Goal: Task Accomplishment & Management: Manage account settings

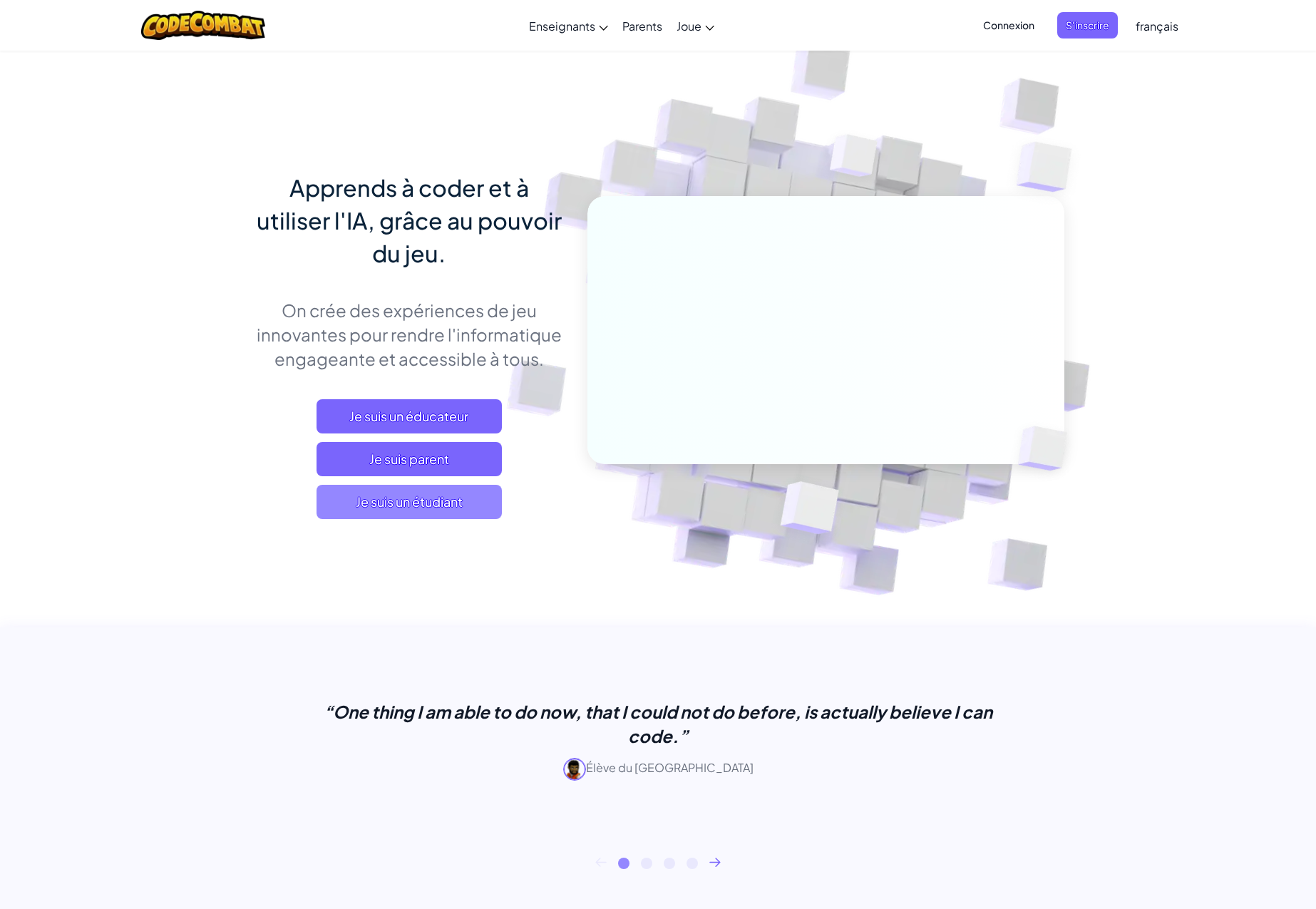
click at [397, 498] on span "Je suis un étudiant" at bounding box center [409, 502] width 185 height 34
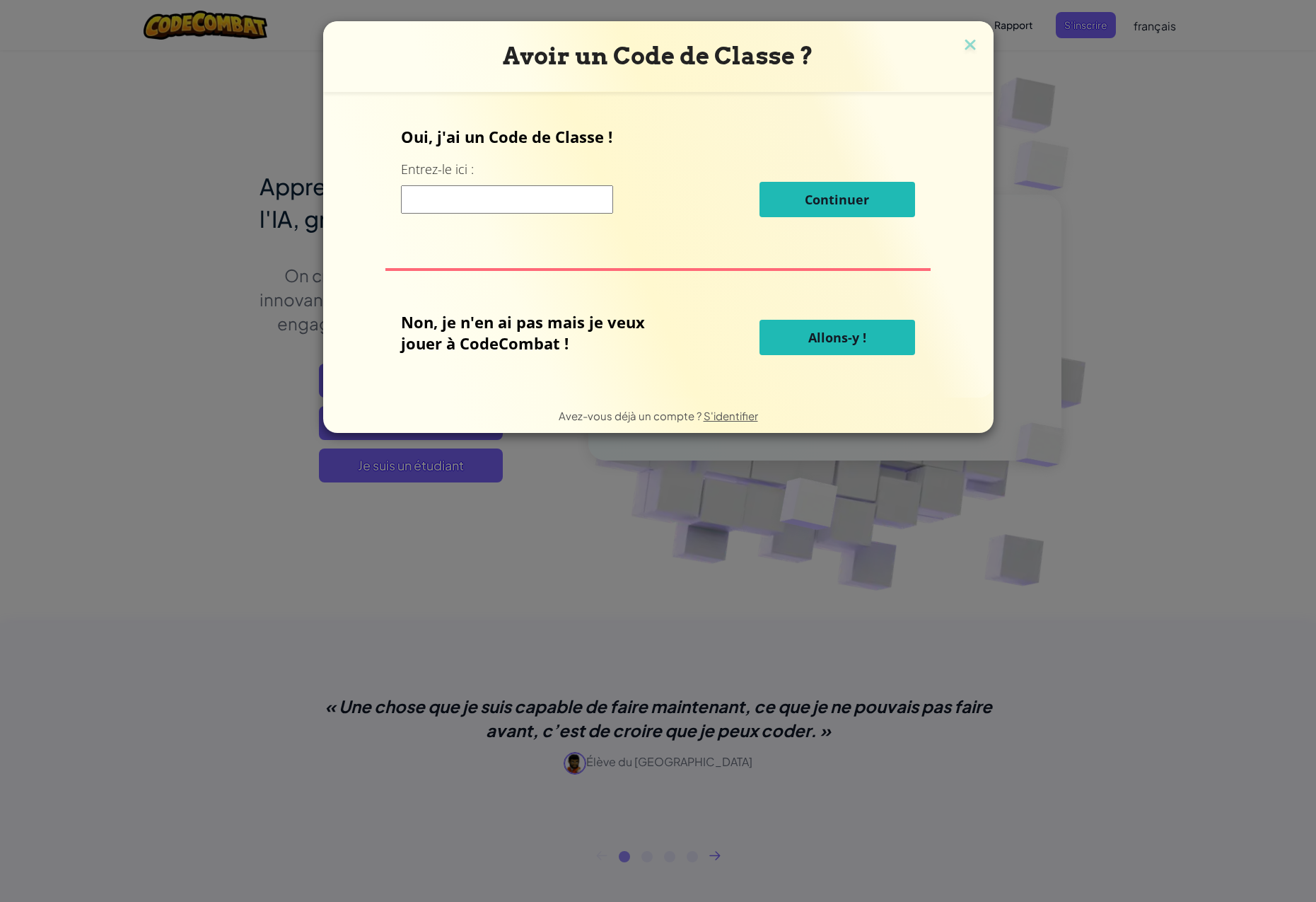
click at [834, 325] on button "Allons-y !" at bounding box center [838, 338] width 155 height 36
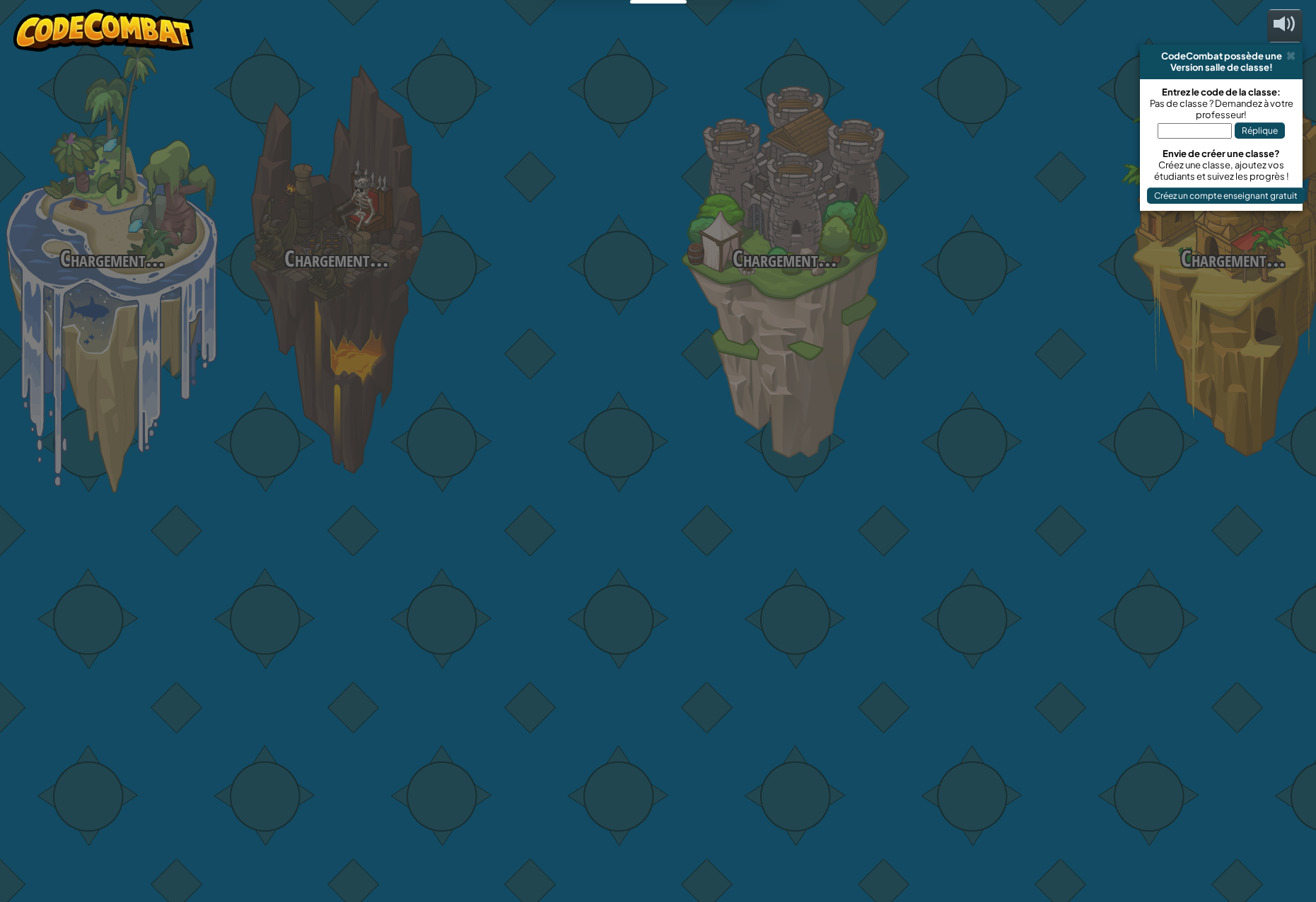
select select "fr"
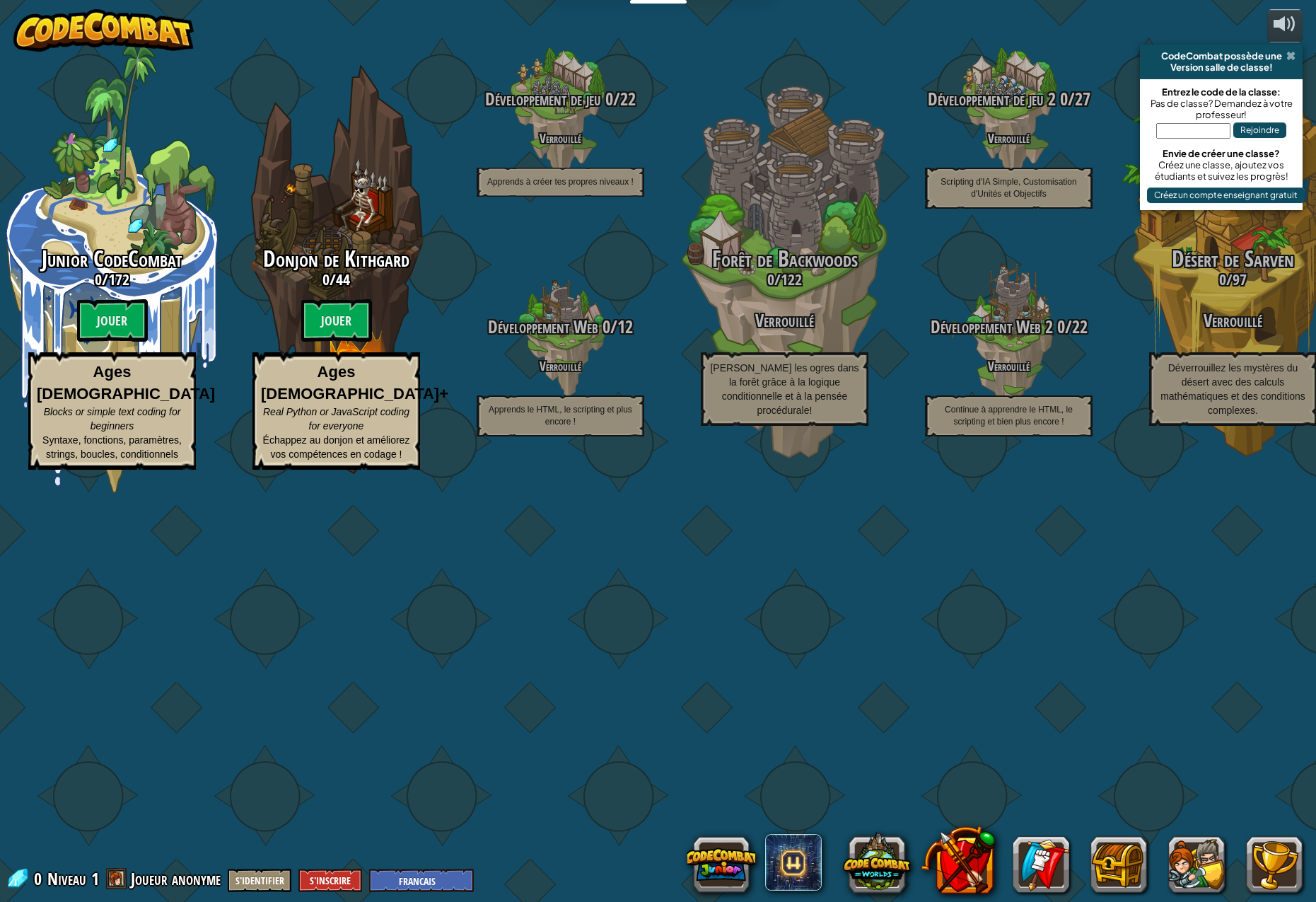
click at [1290, 53] on span at bounding box center [1291, 56] width 9 height 11
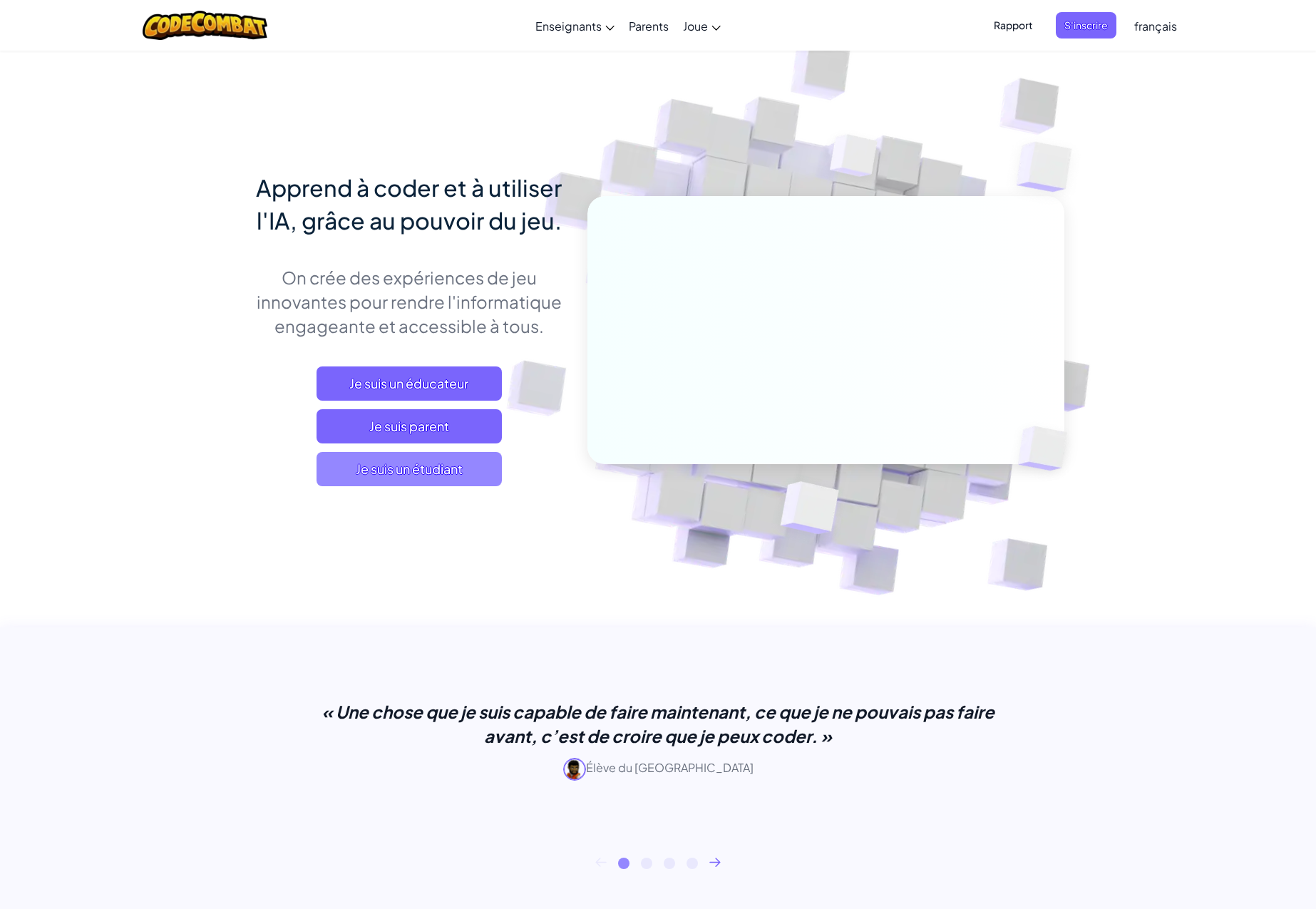
click at [394, 468] on font "Je suis un étudiant" at bounding box center [409, 469] width 107 height 16
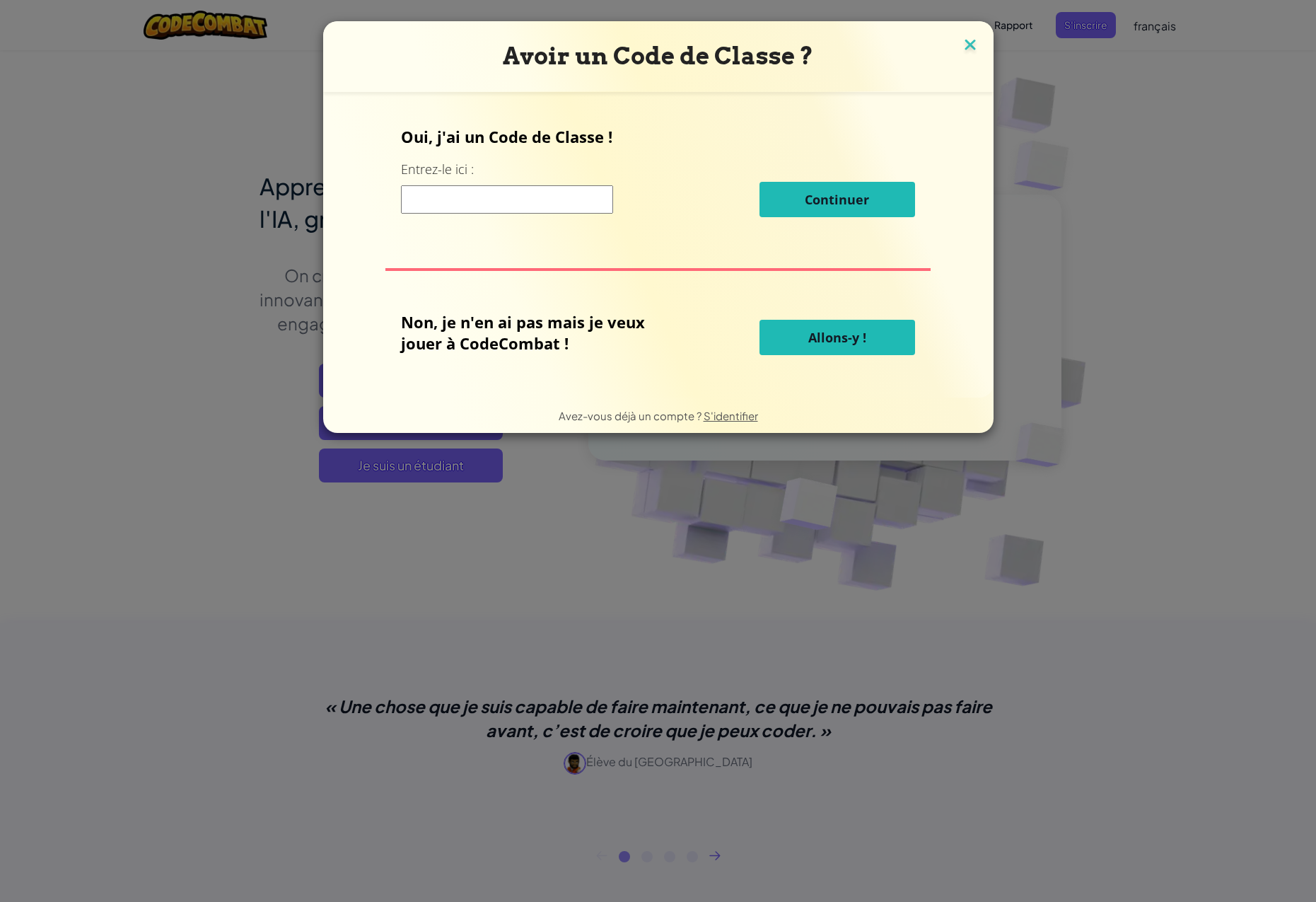
click at [976, 37] on img at bounding box center [970, 46] width 19 height 21
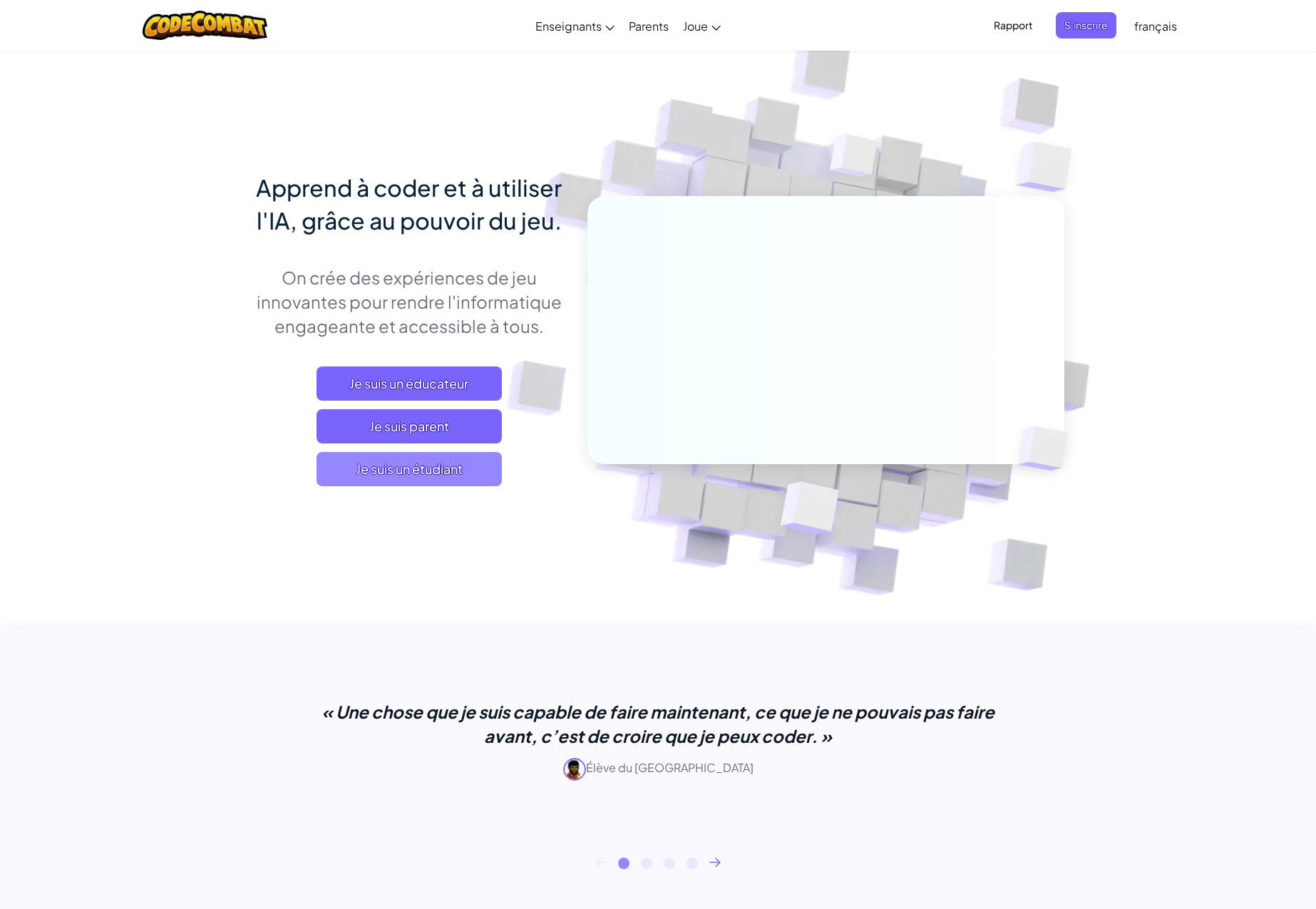
click at [374, 470] on font "Je suis un étudiant" at bounding box center [409, 469] width 107 height 16
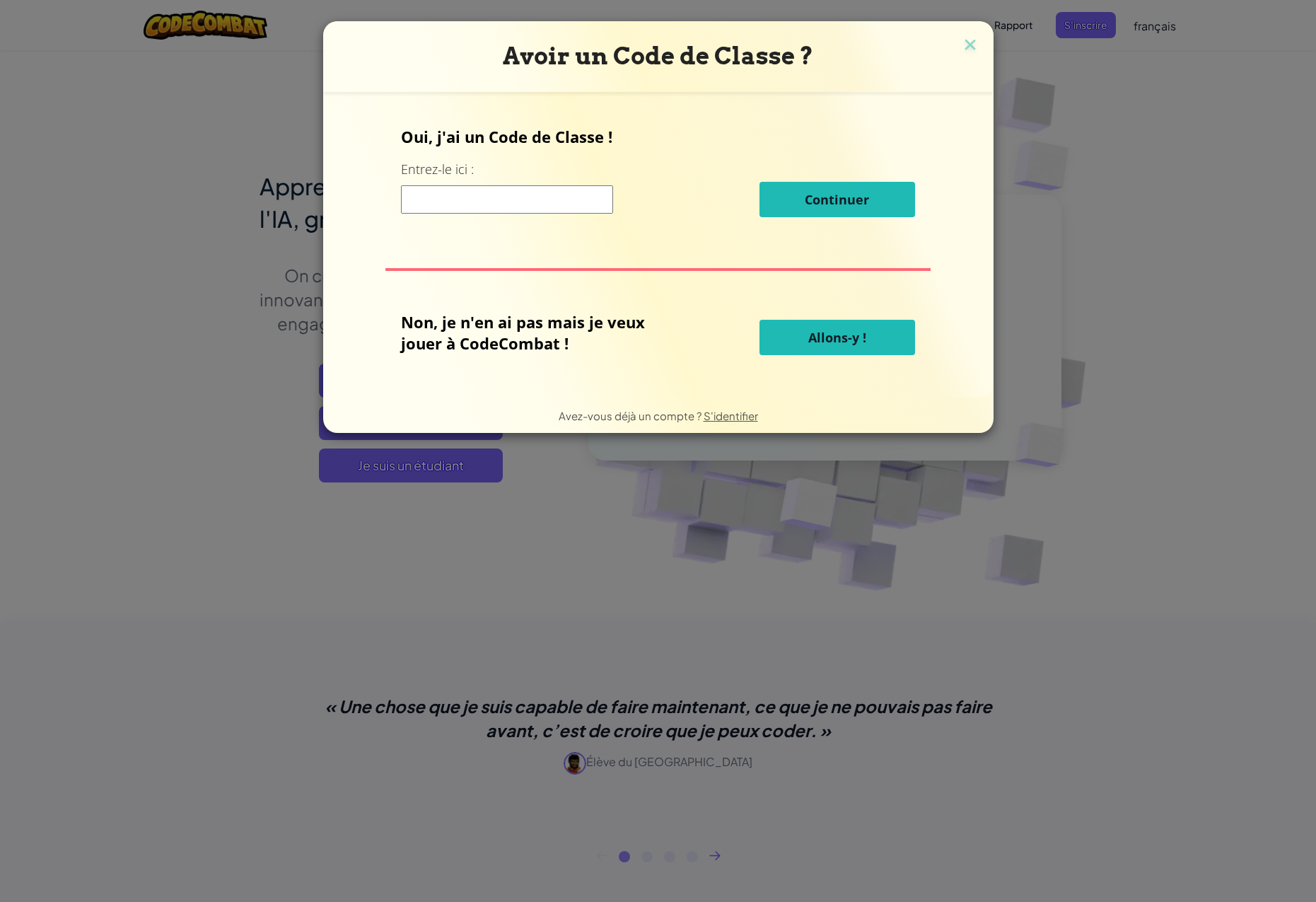
click at [785, 349] on button "Allons-y !" at bounding box center [838, 338] width 155 height 36
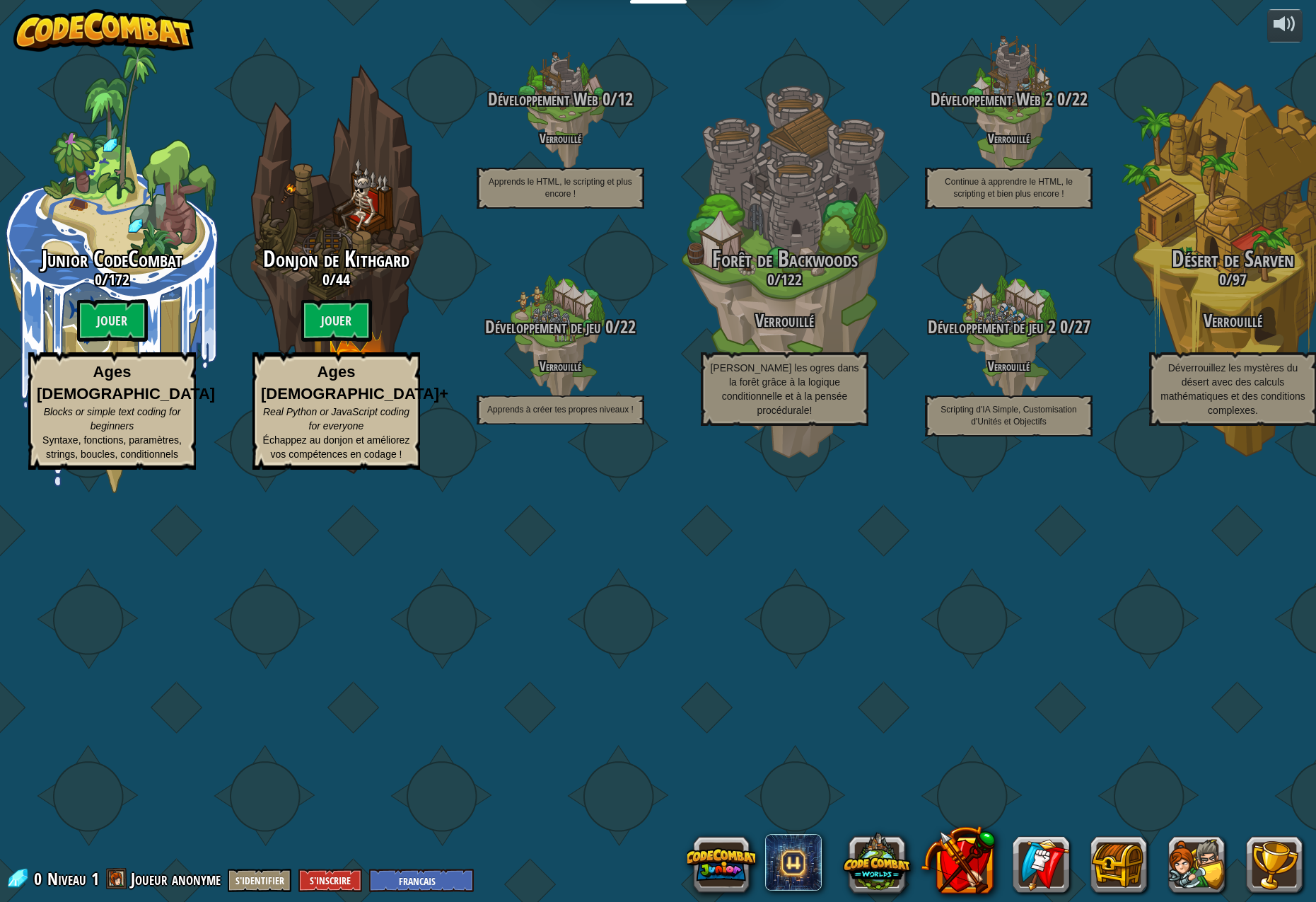
select select "fr"
click at [268, 878] on button "S'identifier" at bounding box center [259, 880] width 64 height 23
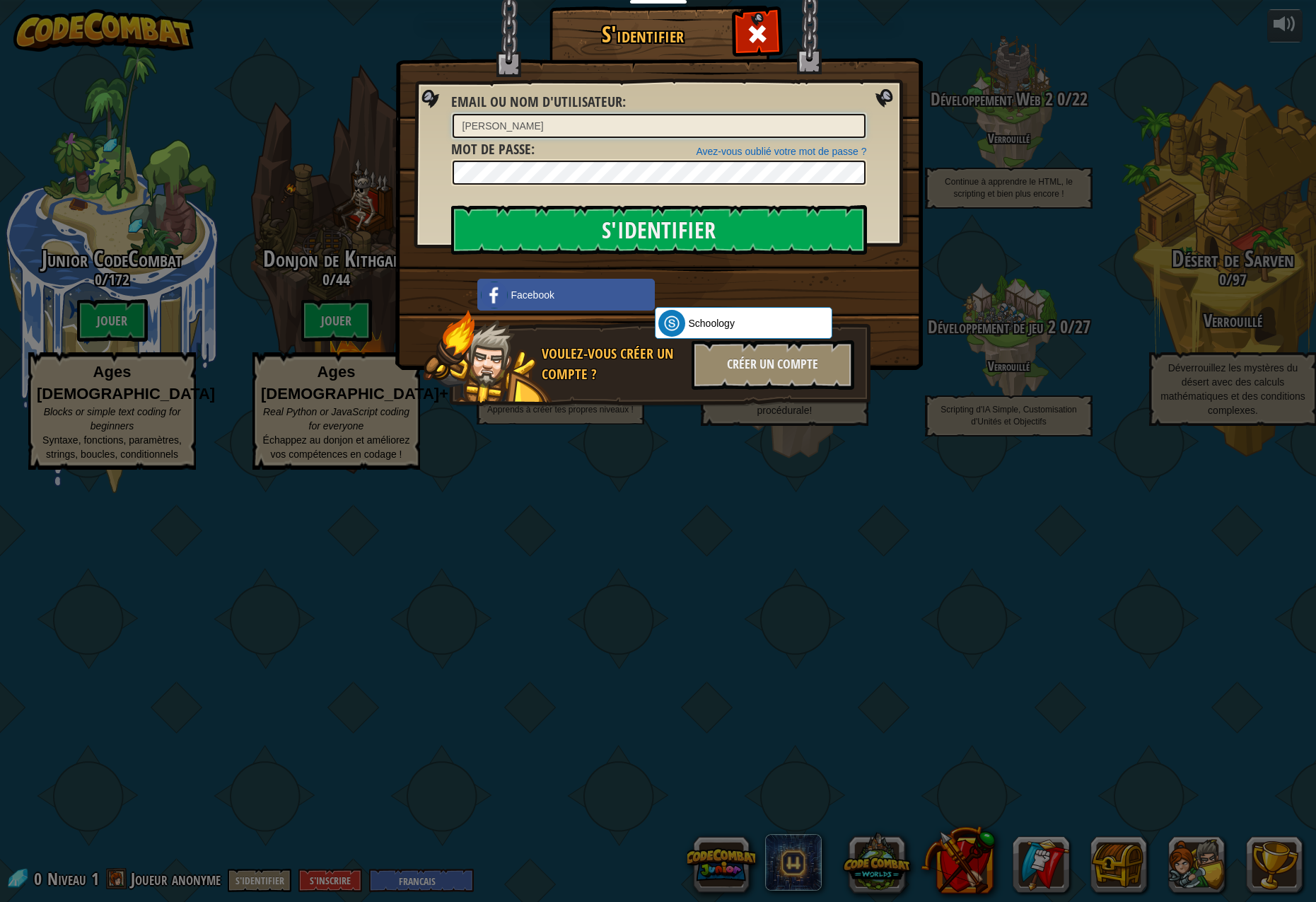
click at [564, 115] on input "tyler" at bounding box center [659, 126] width 413 height 24
type input "tylerxw25"
click at [673, 236] on input "S'identifier" at bounding box center [660, 229] width 416 height 49
click at [727, 213] on input "S'identifier" at bounding box center [660, 229] width 416 height 49
